Goal: Check status: Check status

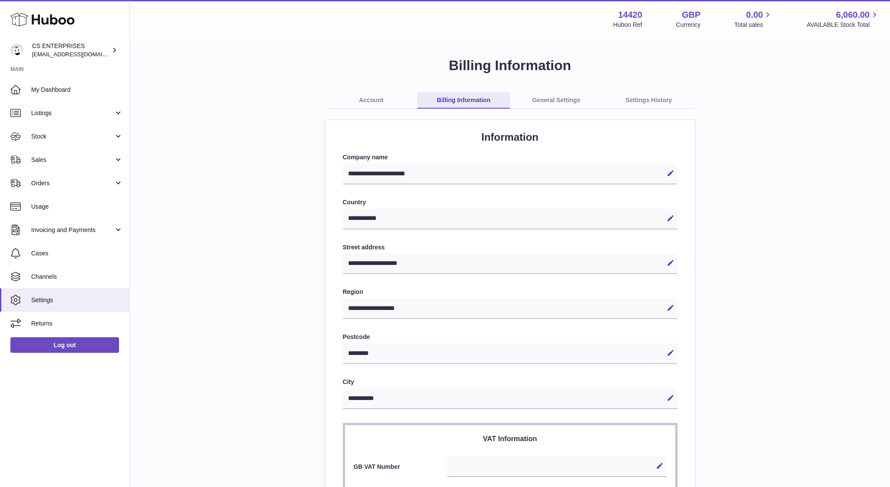
select select "**"
click at [51, 84] on link "My Dashboard" at bounding box center [64, 89] width 129 height 23
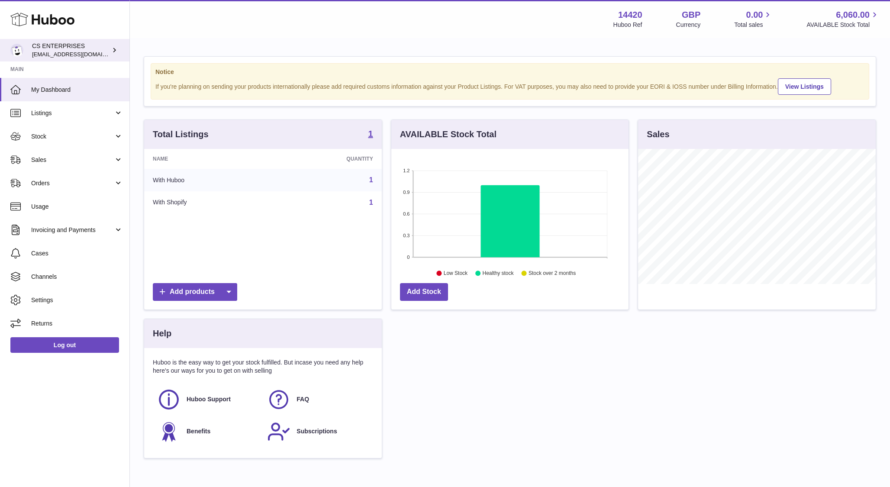
scroll to position [135, 238]
click at [58, 188] on link "Orders" at bounding box center [64, 182] width 129 height 23
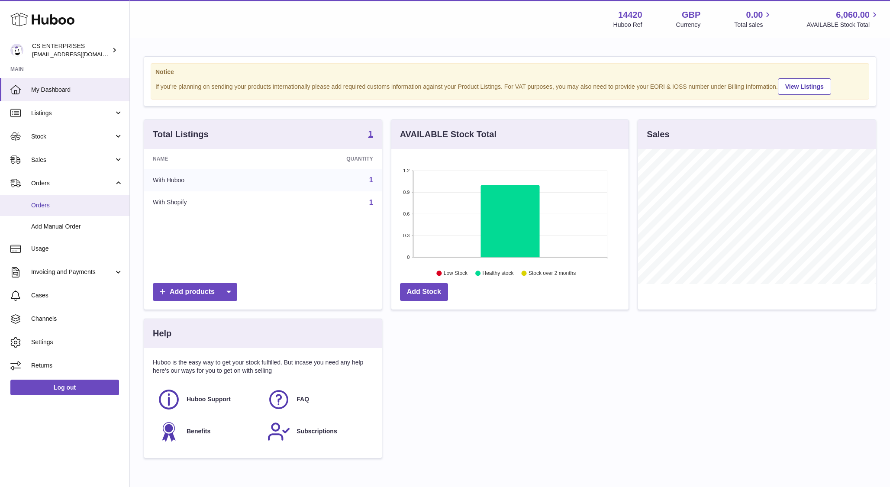
click at [74, 206] on span "Orders" at bounding box center [77, 205] width 92 height 8
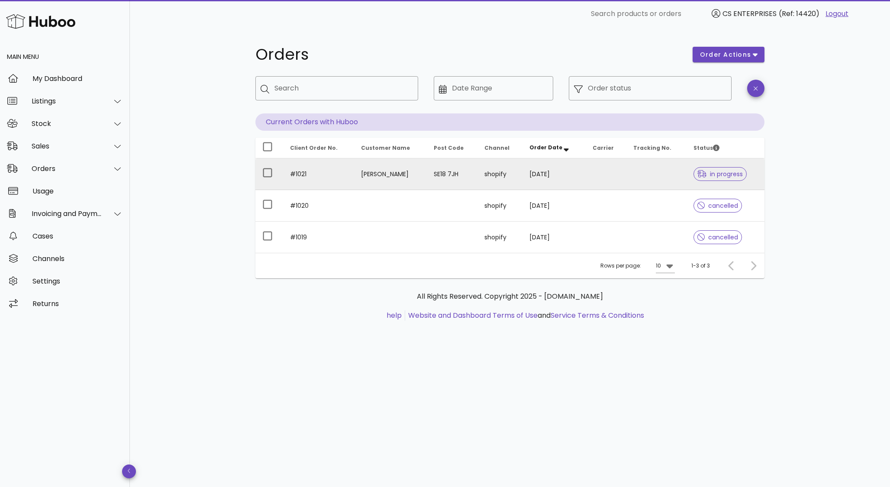
click at [381, 174] on td "[PERSON_NAME]" at bounding box center [390, 174] width 73 height 32
click at [390, 169] on td "[PERSON_NAME]" at bounding box center [390, 174] width 73 height 32
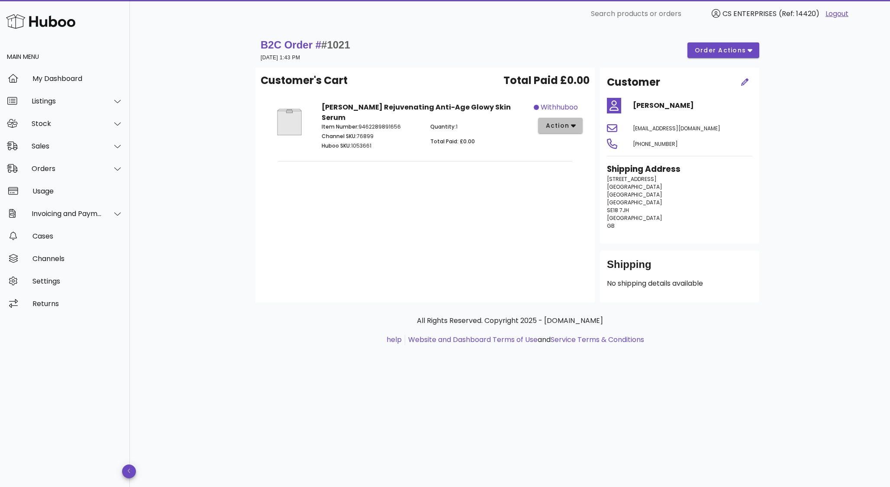
click at [567, 129] on span "action" at bounding box center [557, 125] width 24 height 9
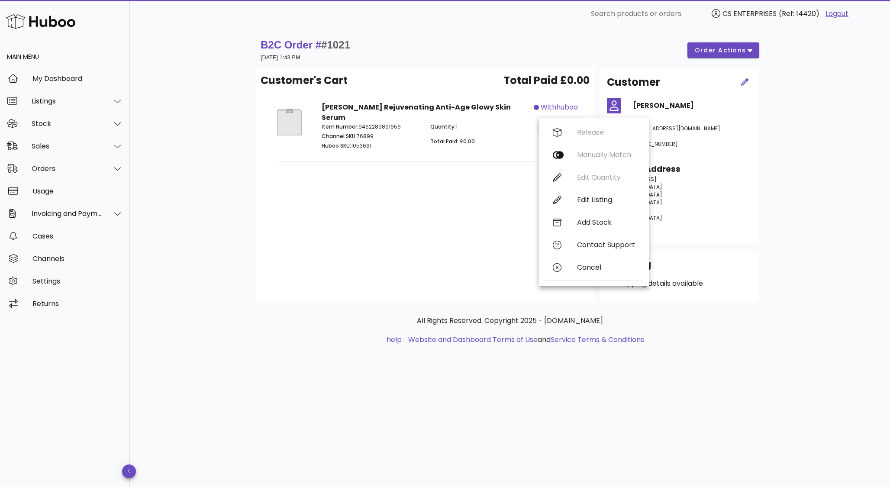
click at [380, 228] on div "Customer's Cart Total Paid £0.00 Savaya Bakuchiol Rejuvenating Anti-Age Glowy S…" at bounding box center [424, 185] width 339 height 235
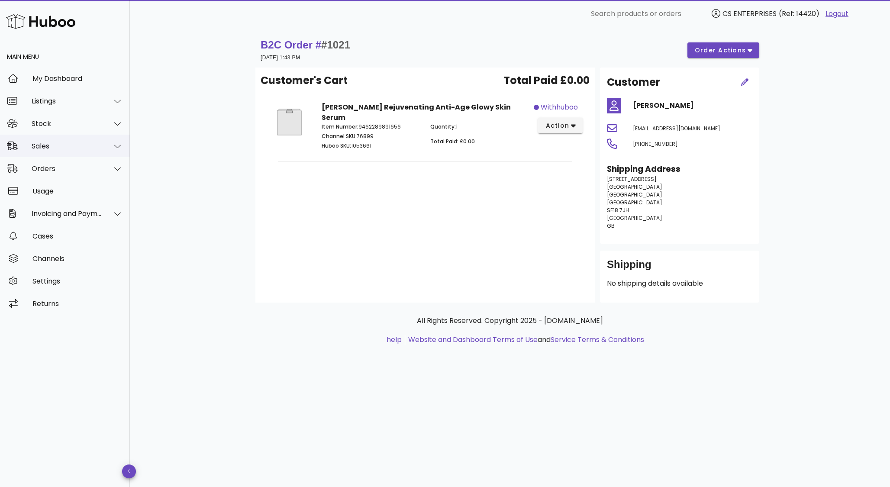
click at [76, 149] on div "Sales" at bounding box center [67, 146] width 71 height 8
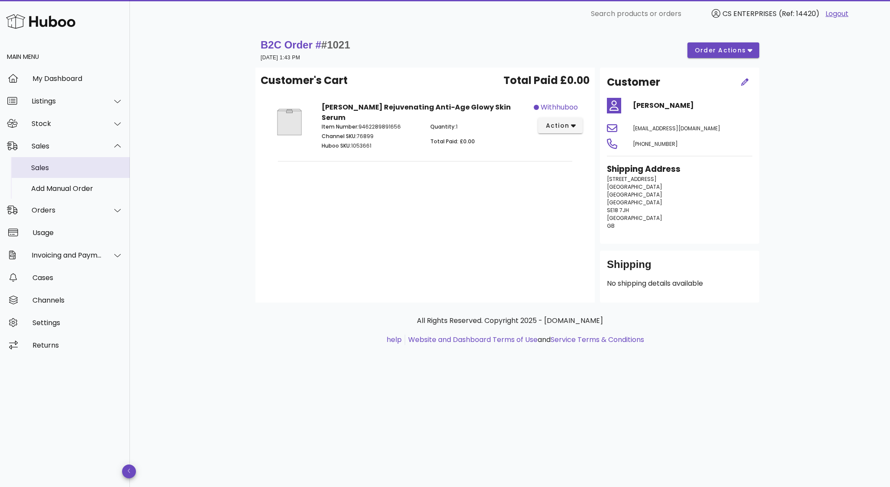
click at [57, 165] on div "Sales" at bounding box center [77, 168] width 92 height 8
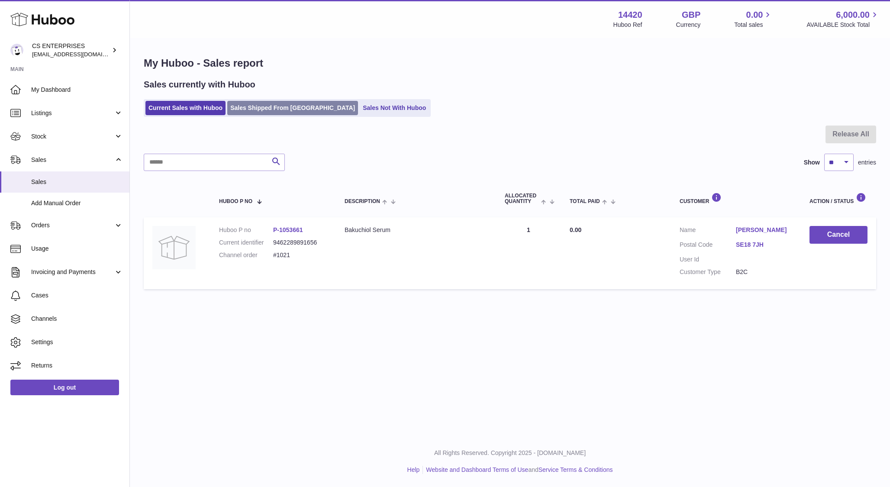
click at [263, 110] on link "Sales Shipped From [GEOGRAPHIC_DATA]" at bounding box center [292, 108] width 131 height 14
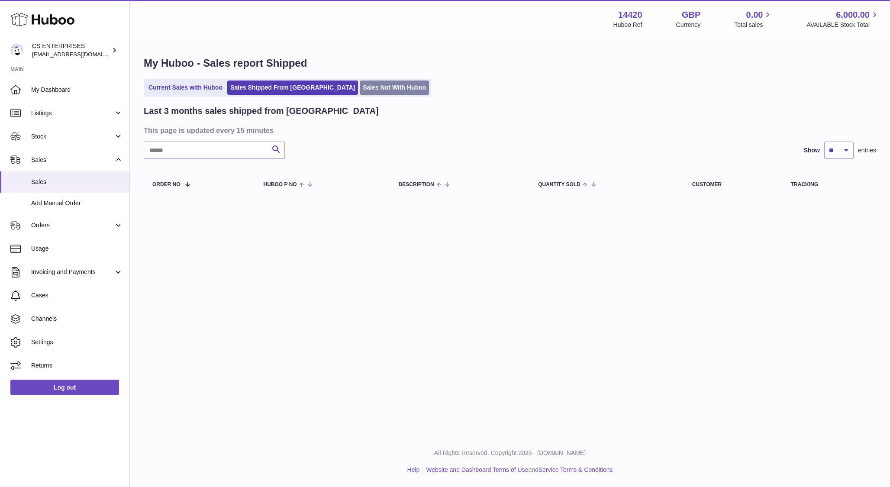
click at [360, 90] on link "Sales Not With Huboo" at bounding box center [394, 87] width 69 height 14
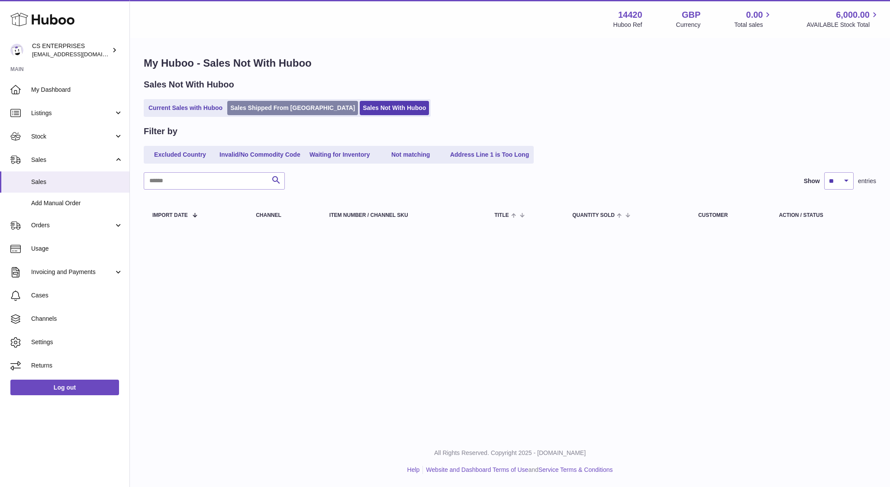
click at [278, 109] on link "Sales Shipped From [GEOGRAPHIC_DATA]" at bounding box center [292, 108] width 131 height 14
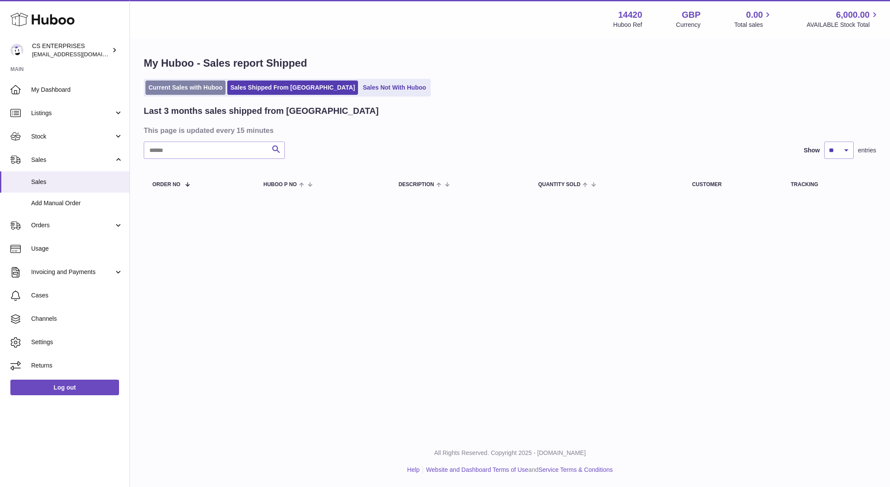
click at [186, 90] on link "Current Sales with Huboo" at bounding box center [185, 87] width 80 height 14
